Goal: Navigation & Orientation: Find specific page/section

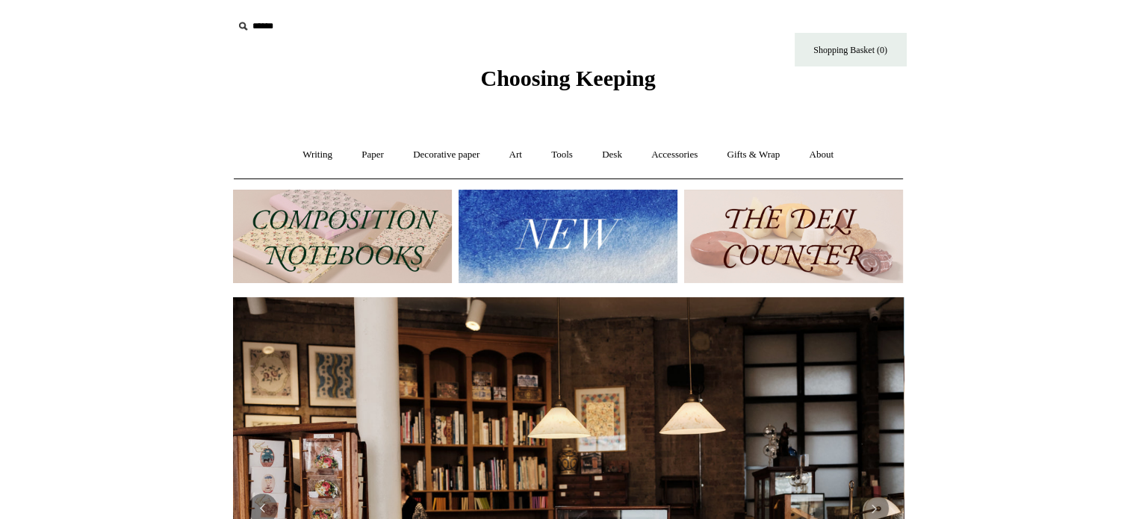
click at [316, 169] on link "Writing +" at bounding box center [317, 155] width 57 height 40
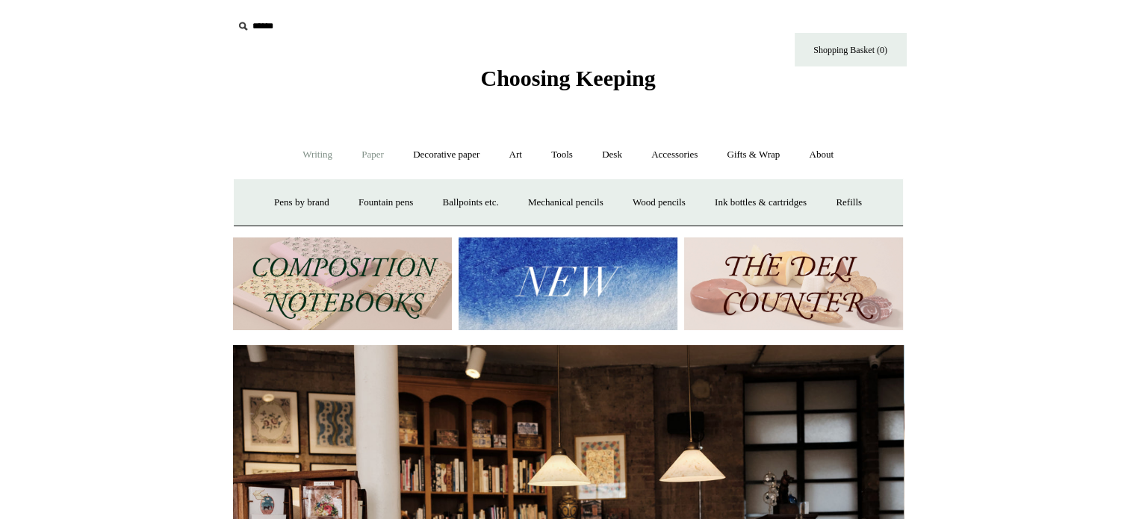
click at [364, 146] on link "Paper +" at bounding box center [372, 155] width 49 height 40
click at [349, 209] on link "Notebooks +" at bounding box center [359, 203] width 69 height 40
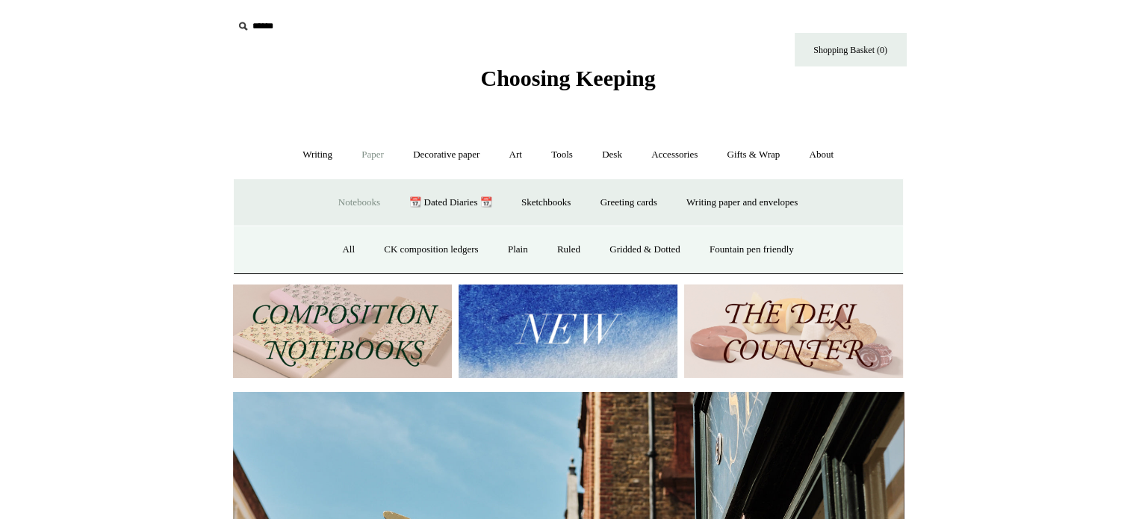
scroll to position [0, 671]
click at [347, 246] on link "All" at bounding box center [349, 250] width 40 height 40
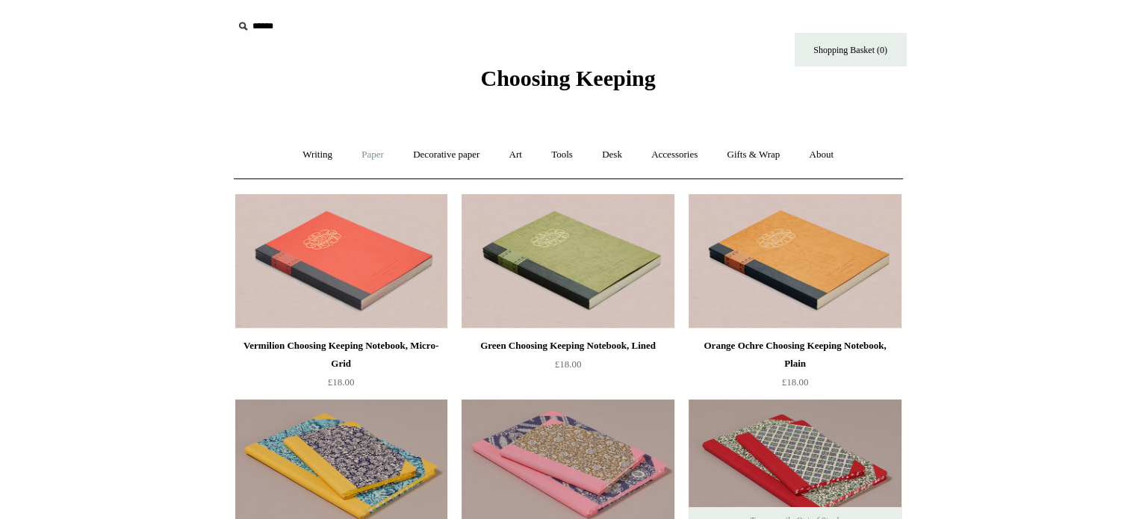
click at [379, 149] on link "Paper +" at bounding box center [372, 155] width 49 height 40
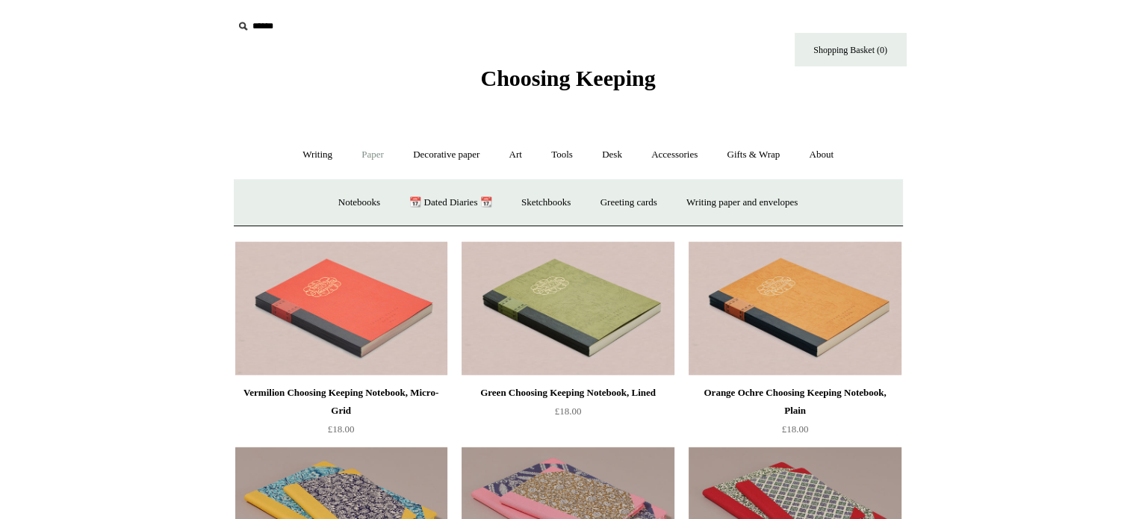
click at [751, 196] on link "Writing paper and envelopes +" at bounding box center [742, 203] width 138 height 40
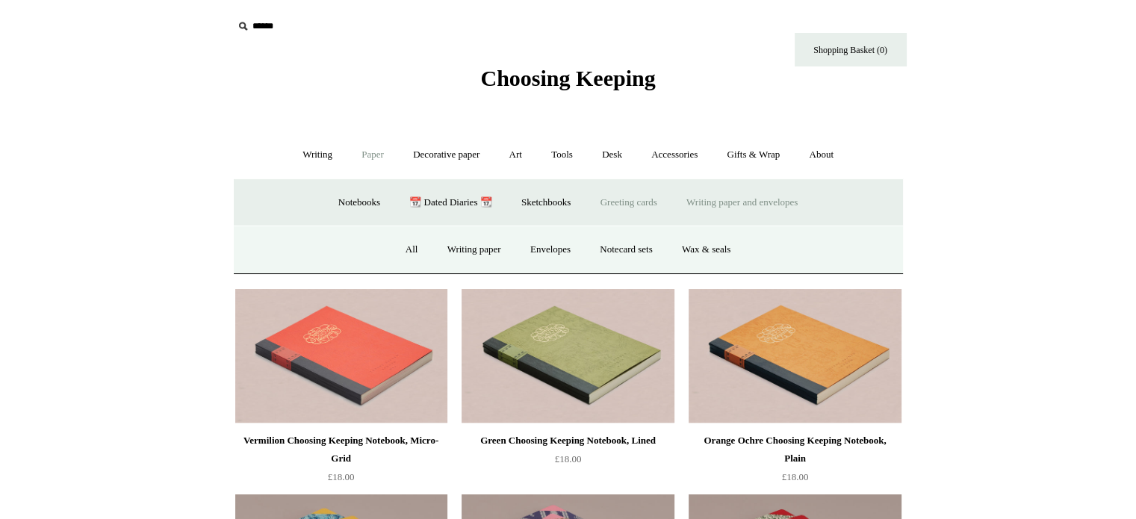
click at [623, 202] on link "Greeting cards +" at bounding box center [629, 203] width 84 height 40
click at [534, 201] on link "Sketchbooks +" at bounding box center [546, 203] width 76 height 40
click at [480, 201] on link "📆 Dated Diaries 📆" at bounding box center [450, 203] width 109 height 40
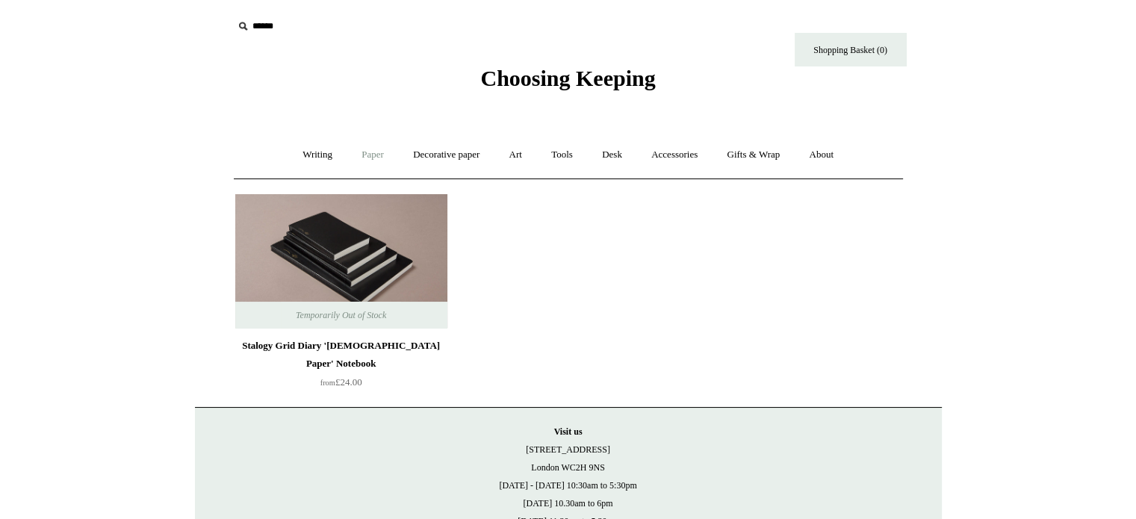
click at [360, 155] on link "Paper +" at bounding box center [372, 155] width 49 height 40
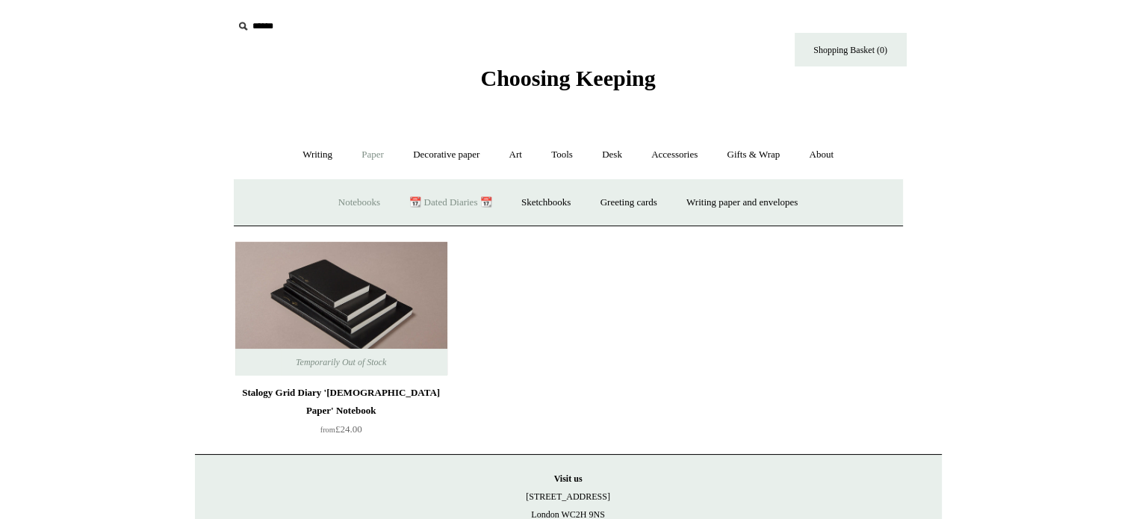
click at [341, 201] on link "Notebooks +" at bounding box center [359, 203] width 69 height 40
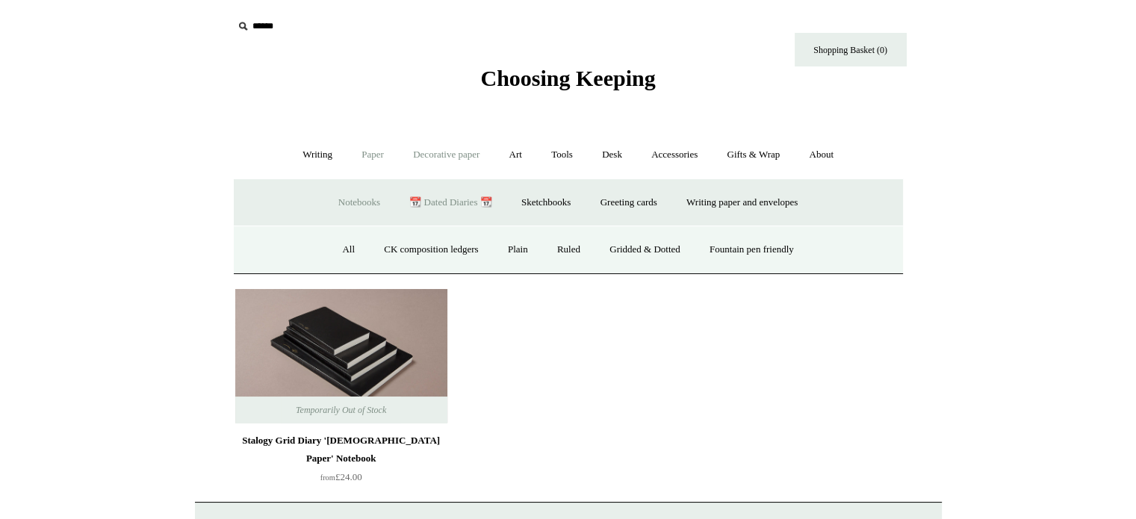
click at [473, 166] on link "Decorative paper +" at bounding box center [446, 155] width 93 height 40
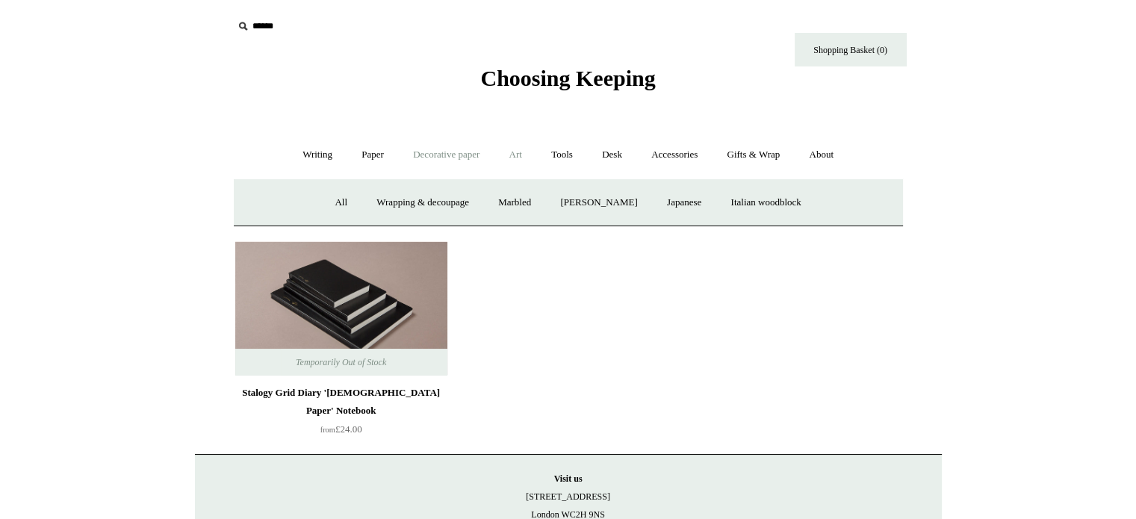
click at [508, 152] on link "Art +" at bounding box center [516, 155] width 40 height 40
click at [601, 150] on link "Desk +" at bounding box center [611, 155] width 47 height 40
click at [574, 146] on link "Tools +" at bounding box center [562, 155] width 49 height 40
click at [561, 154] on link "Tools -" at bounding box center [562, 155] width 49 height 40
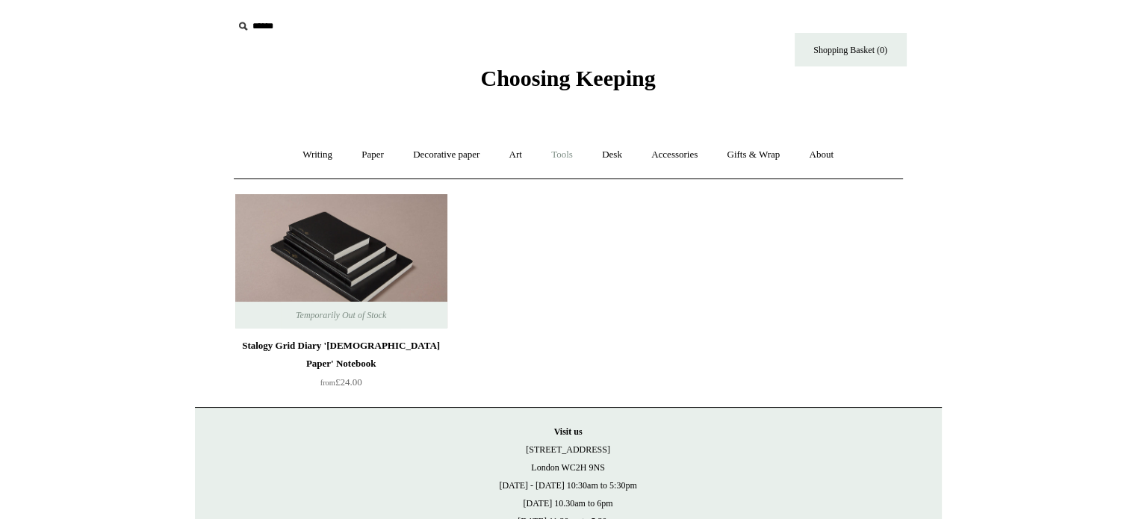
click at [561, 154] on link "Tools +" at bounding box center [562, 155] width 49 height 40
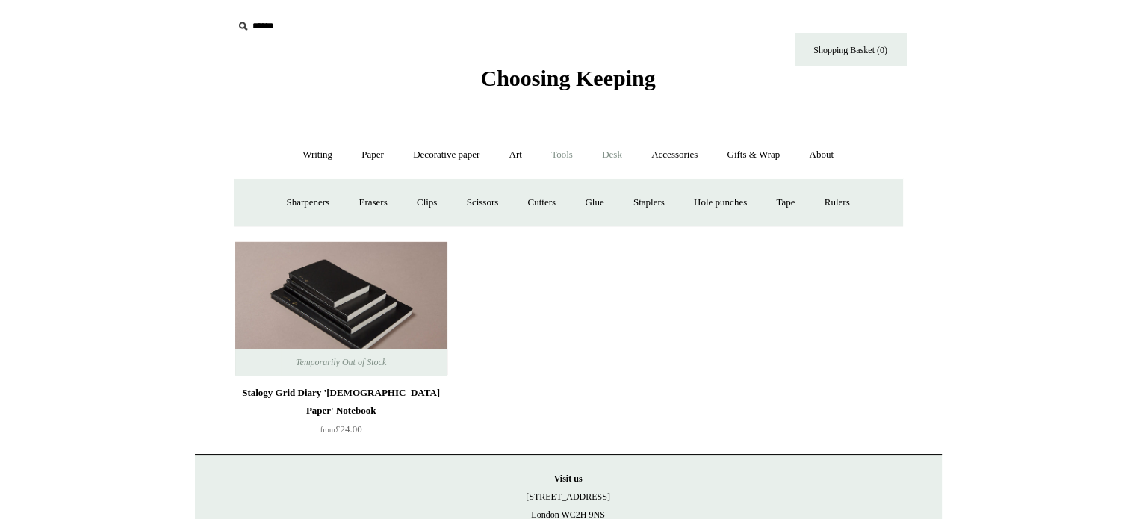
click at [606, 159] on link "Desk +" at bounding box center [611, 155] width 47 height 40
click at [686, 163] on link "Accessories +" at bounding box center [674, 155] width 73 height 40
click at [753, 167] on link "Gifts & Wrap +" at bounding box center [753, 155] width 80 height 40
click at [829, 148] on link "About +" at bounding box center [821, 155] width 52 height 40
click at [586, 83] on span "Choosing Keeping" at bounding box center [567, 78] width 175 height 25
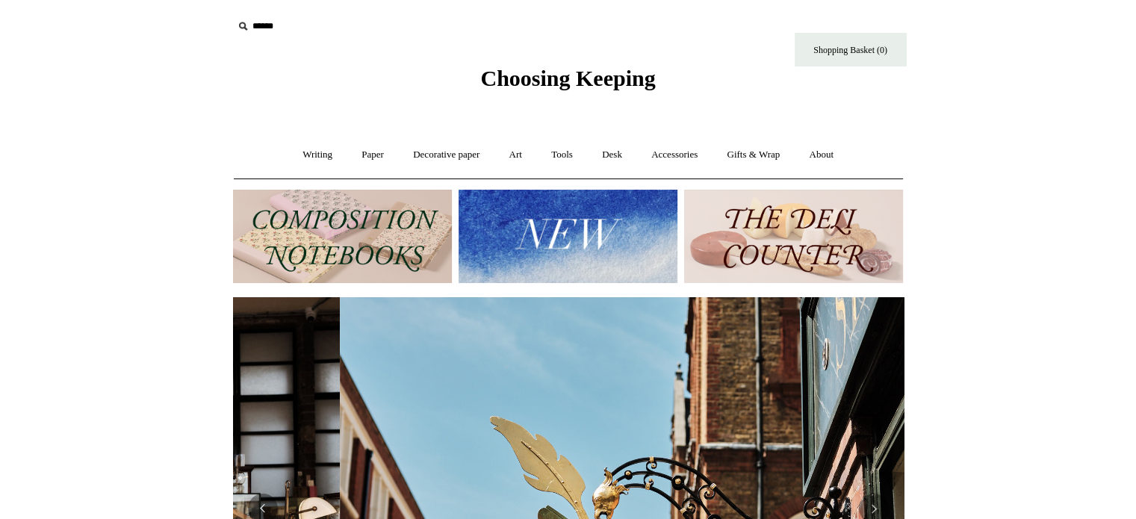
scroll to position [0, 671]
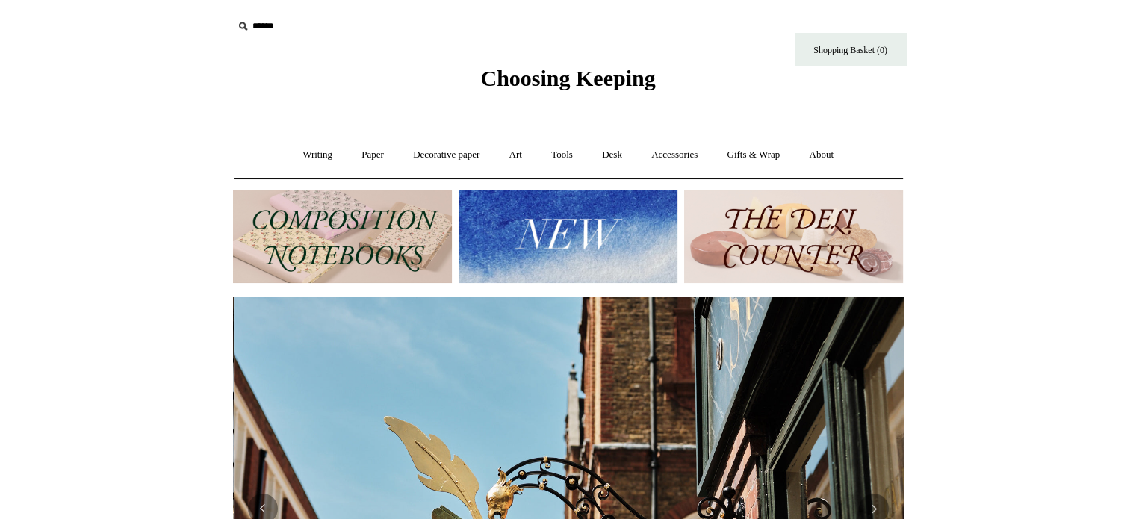
click at [568, 230] on img at bounding box center [568, 236] width 219 height 93
